Goal: Information Seeking & Learning: Check status

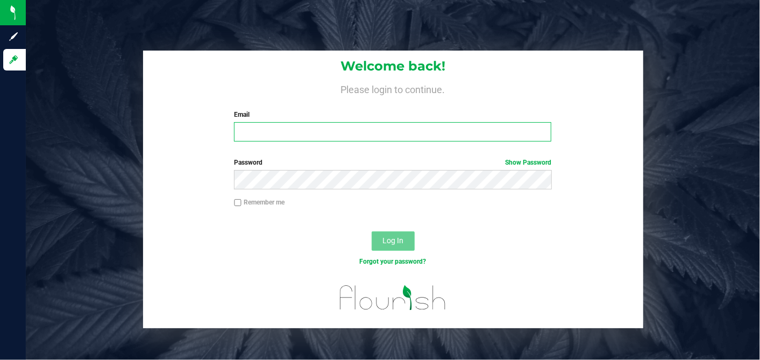
type input "[EMAIL_ADDRESS][DOMAIN_NAME]"
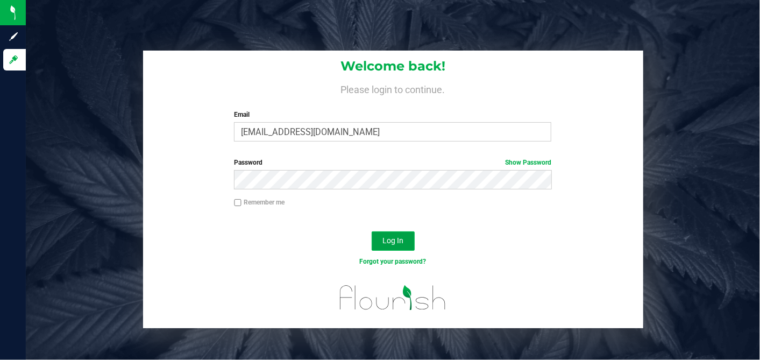
click at [396, 245] on span "Log In" at bounding box center [393, 240] width 21 height 9
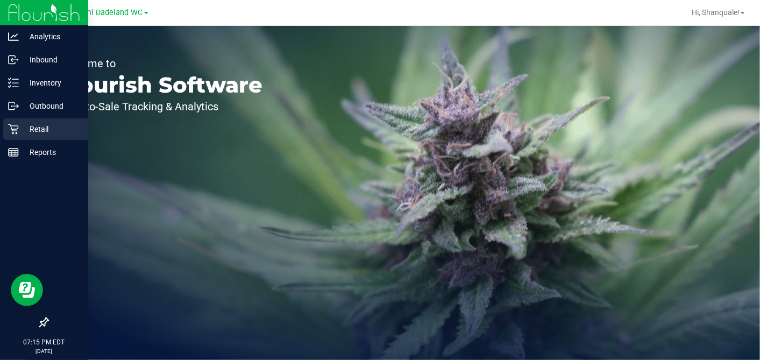
click at [20, 140] on link "Retail" at bounding box center [44, 129] width 88 height 23
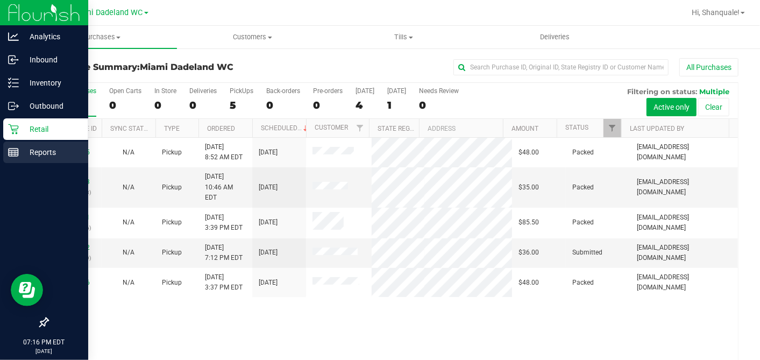
click at [19, 157] on p "Reports" at bounding box center [51, 152] width 65 height 13
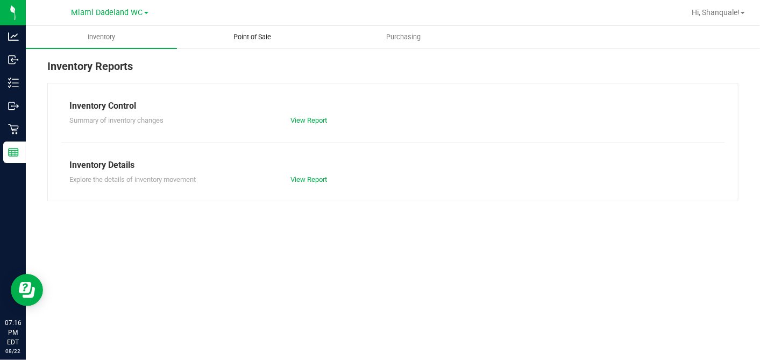
click at [266, 32] on uib-tab-heading "Point of Sale" at bounding box center [253, 37] width 150 height 22
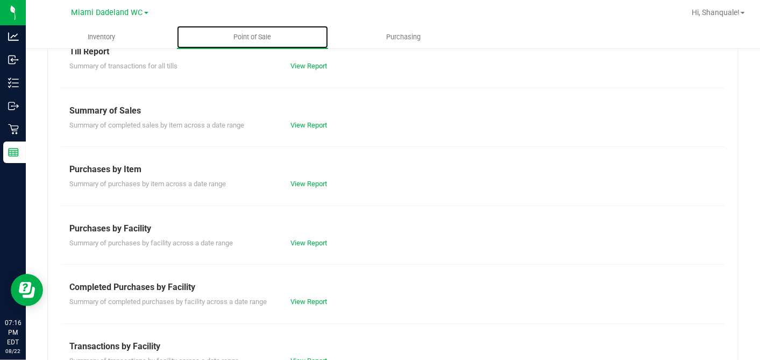
scroll to position [58, 0]
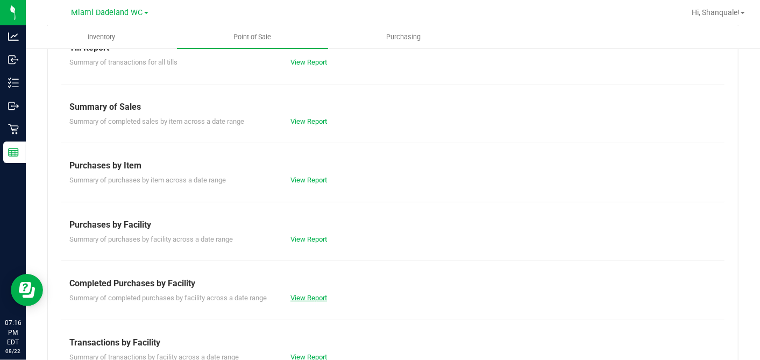
click at [301, 297] on link "View Report" at bounding box center [309, 298] width 37 height 8
